Goal: Task Accomplishment & Management: Manage account settings

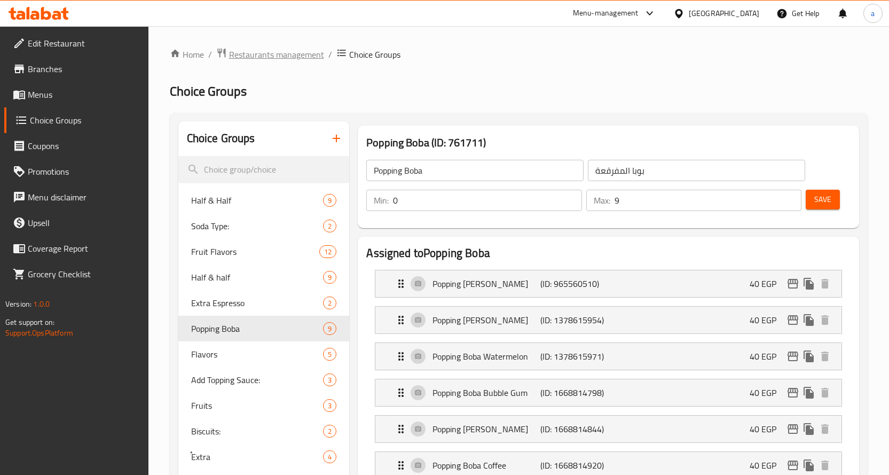
click at [270, 59] on span "Restaurants management" at bounding box center [276, 54] width 95 height 13
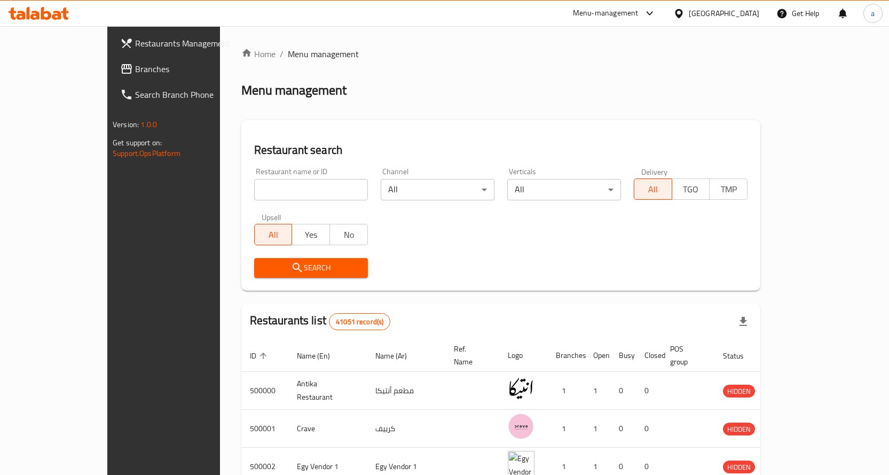
click at [135, 65] on span "Branches" at bounding box center [191, 68] width 112 height 13
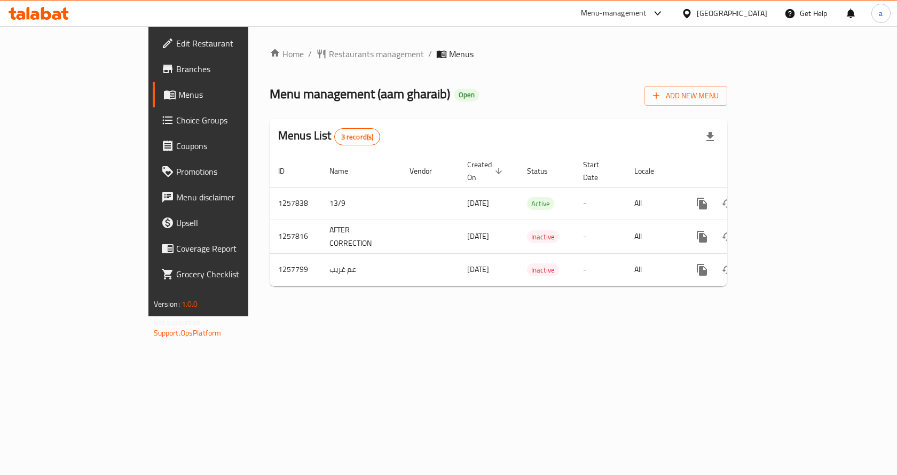
click at [176, 118] on span "Choice Groups" at bounding box center [233, 120] width 114 height 13
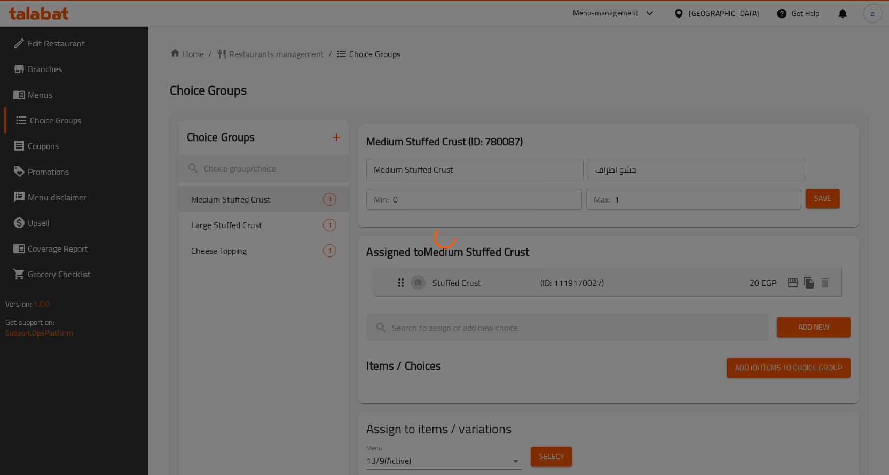
click at [237, 250] on div at bounding box center [444, 237] width 889 height 475
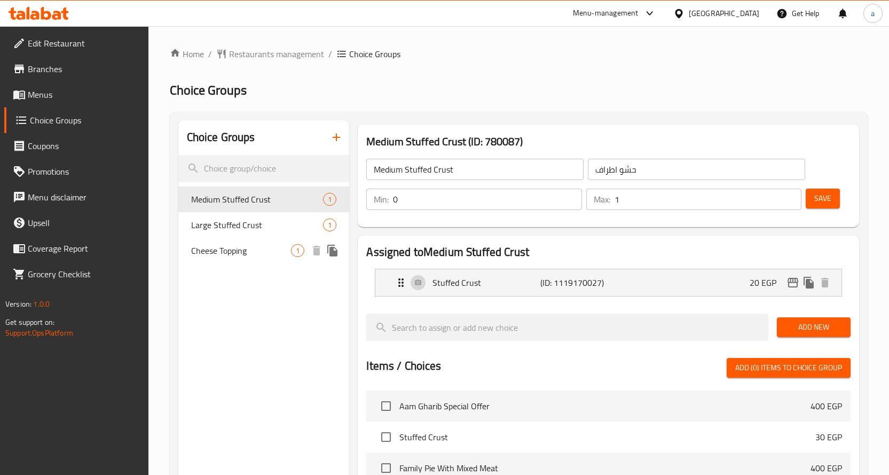
click at [246, 251] on span "Cheese Topping" at bounding box center [241, 250] width 100 height 13
type input "Cheese Topping"
type input "وش جبنه"
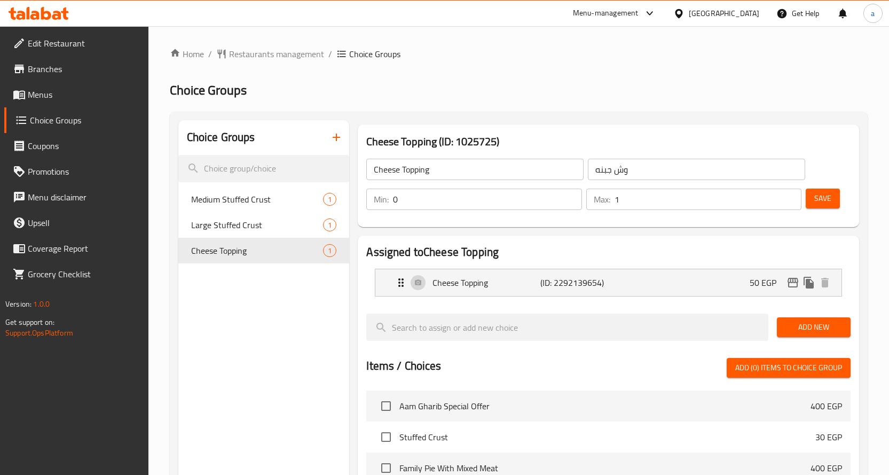
click at [550, 117] on div "Choice Groups Medium Stuffed Crust 1 Large Stuffed Crust 1 Cheese Topping 1 Che…" at bounding box center [519, 439] width 698 height 655
click at [281, 56] on span "Restaurants management" at bounding box center [276, 54] width 95 height 13
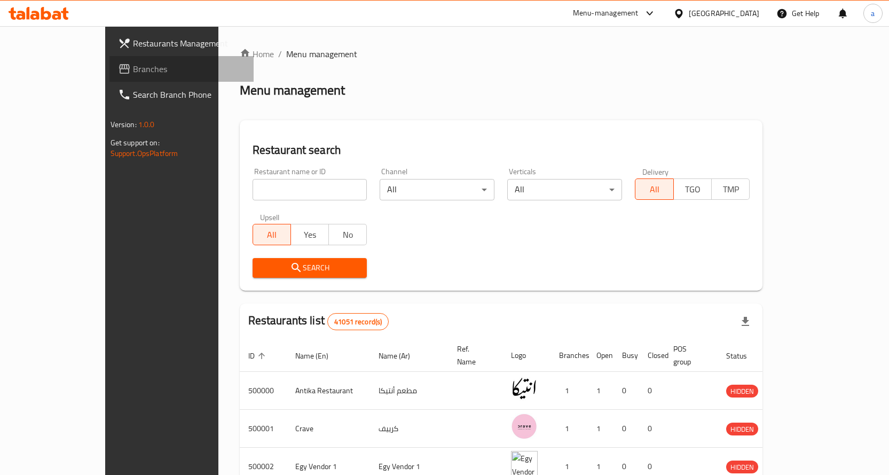
click at [133, 74] on span "Branches" at bounding box center [189, 68] width 112 height 13
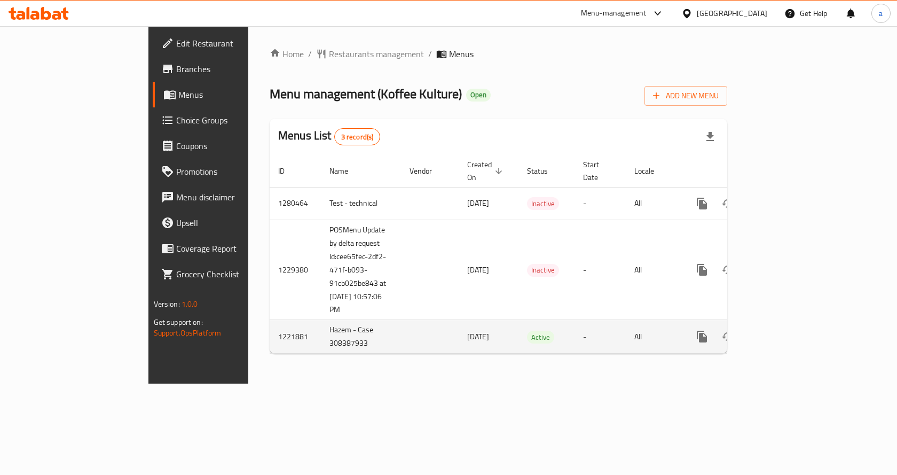
click at [784, 332] on icon "enhanced table" at bounding box center [779, 337] width 10 height 10
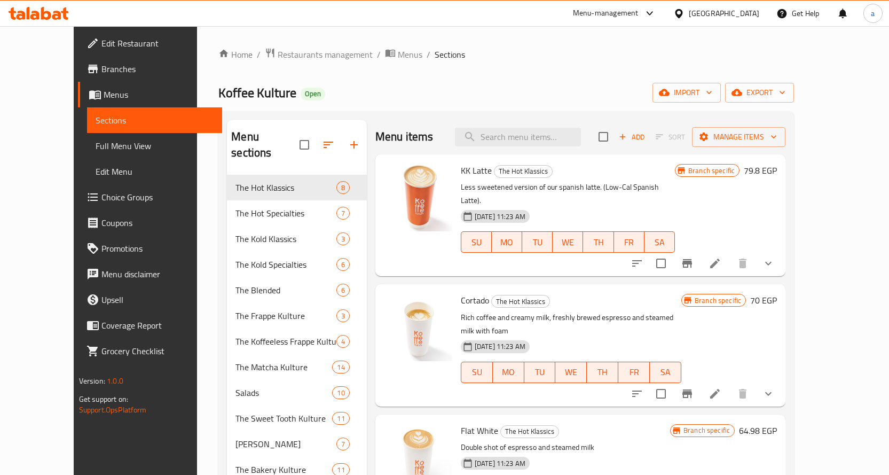
click at [101, 194] on span "Choice Groups" at bounding box center [157, 197] width 112 height 13
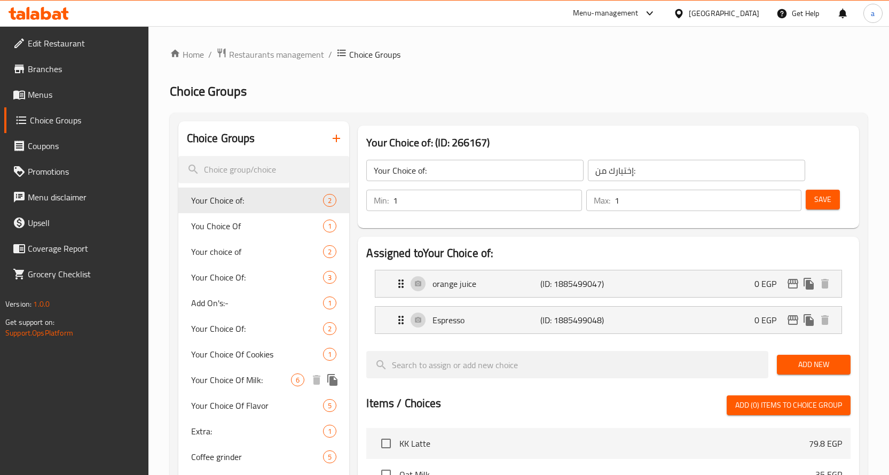
click at [273, 374] on span "Your Choice Of Milk:" at bounding box center [241, 379] width 100 height 13
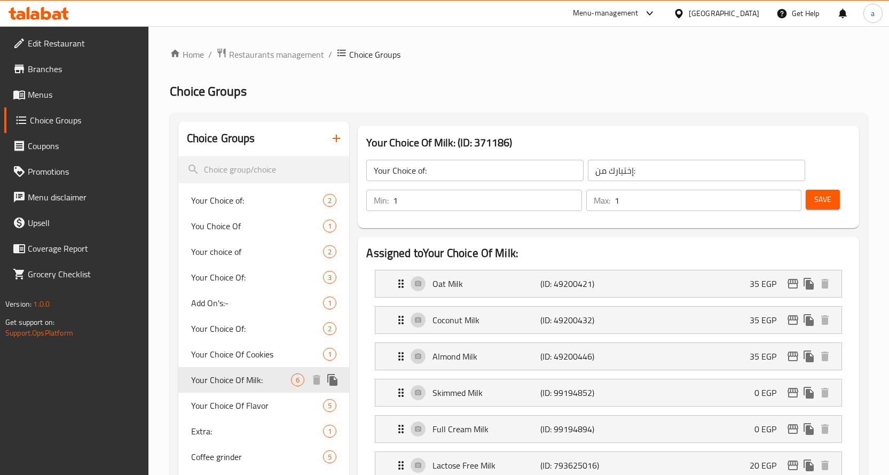
type input "Your Choice Of Milk:"
type input "اختيارك من الحليب:"
click at [433, 90] on h2 "Choice Groups" at bounding box center [519, 91] width 698 height 17
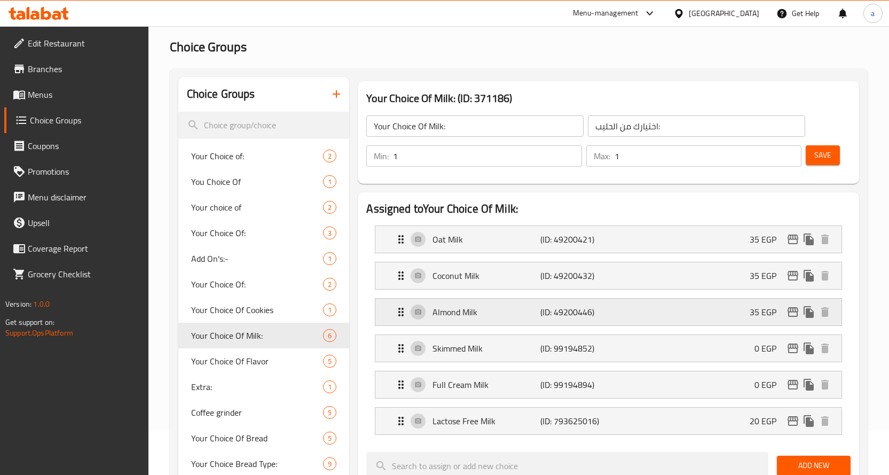
scroll to position [69, 0]
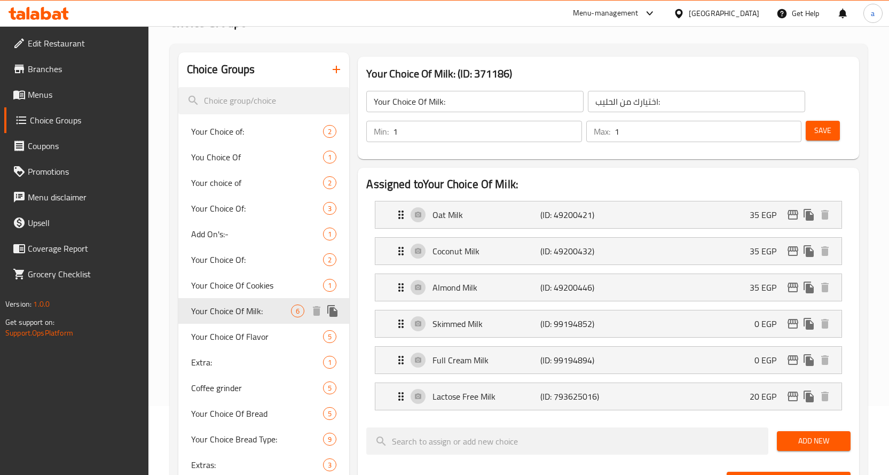
click at [235, 331] on span "Your Choice Of Flavor" at bounding box center [257, 336] width 132 height 13
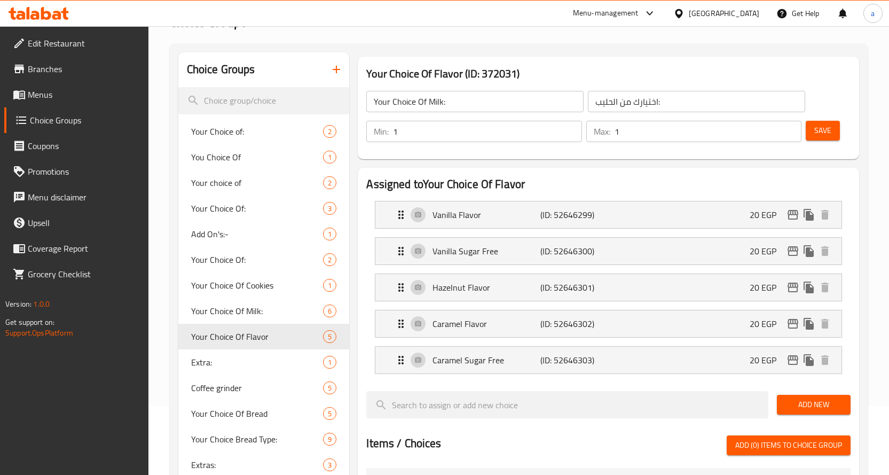
type input "Your Choice Of Flavor"
type input "إختيارك من النكهة"
type input "0"
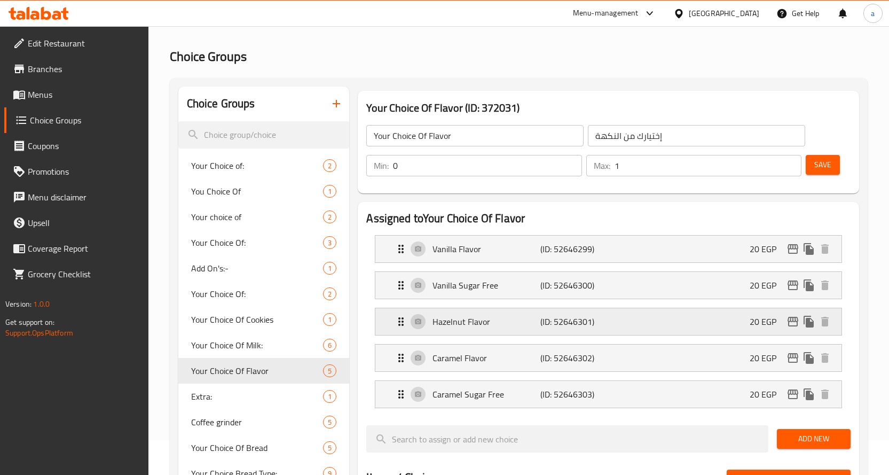
scroll to position [15, 0]
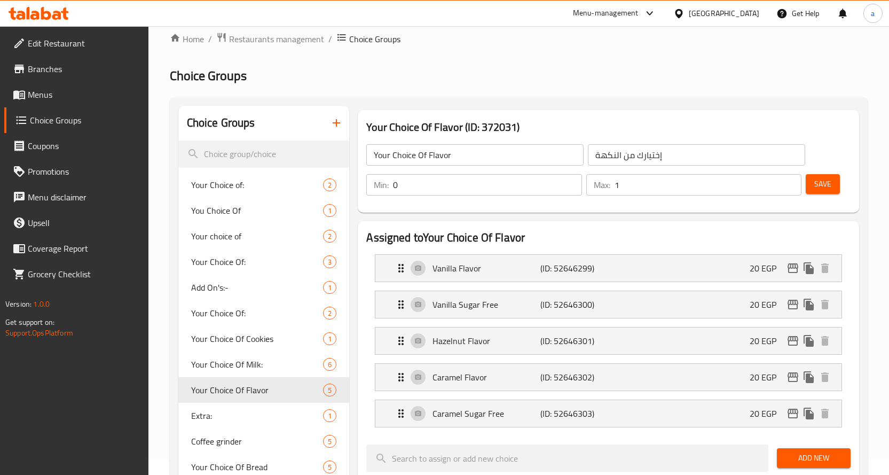
click at [545, 64] on div "Home / Restaurants management / Choice Groups Choice Groups Choice Groups Your …" at bounding box center [519, 465] width 698 height 866
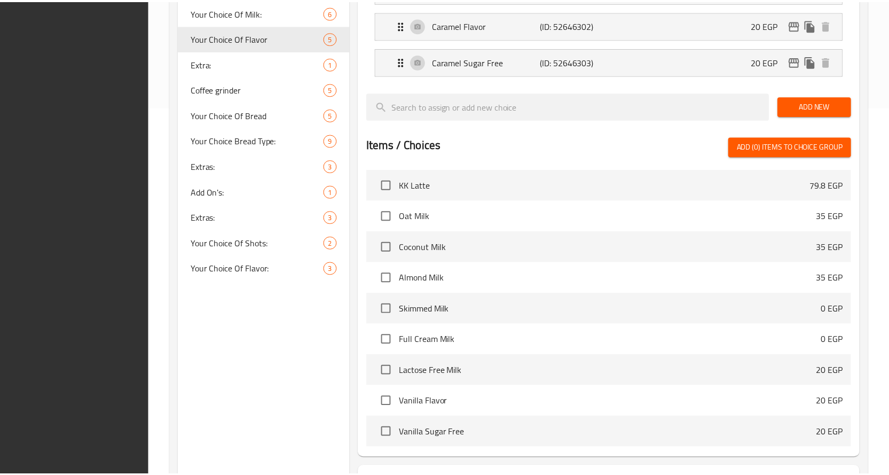
scroll to position [460, 0]
